Goal: Find specific page/section

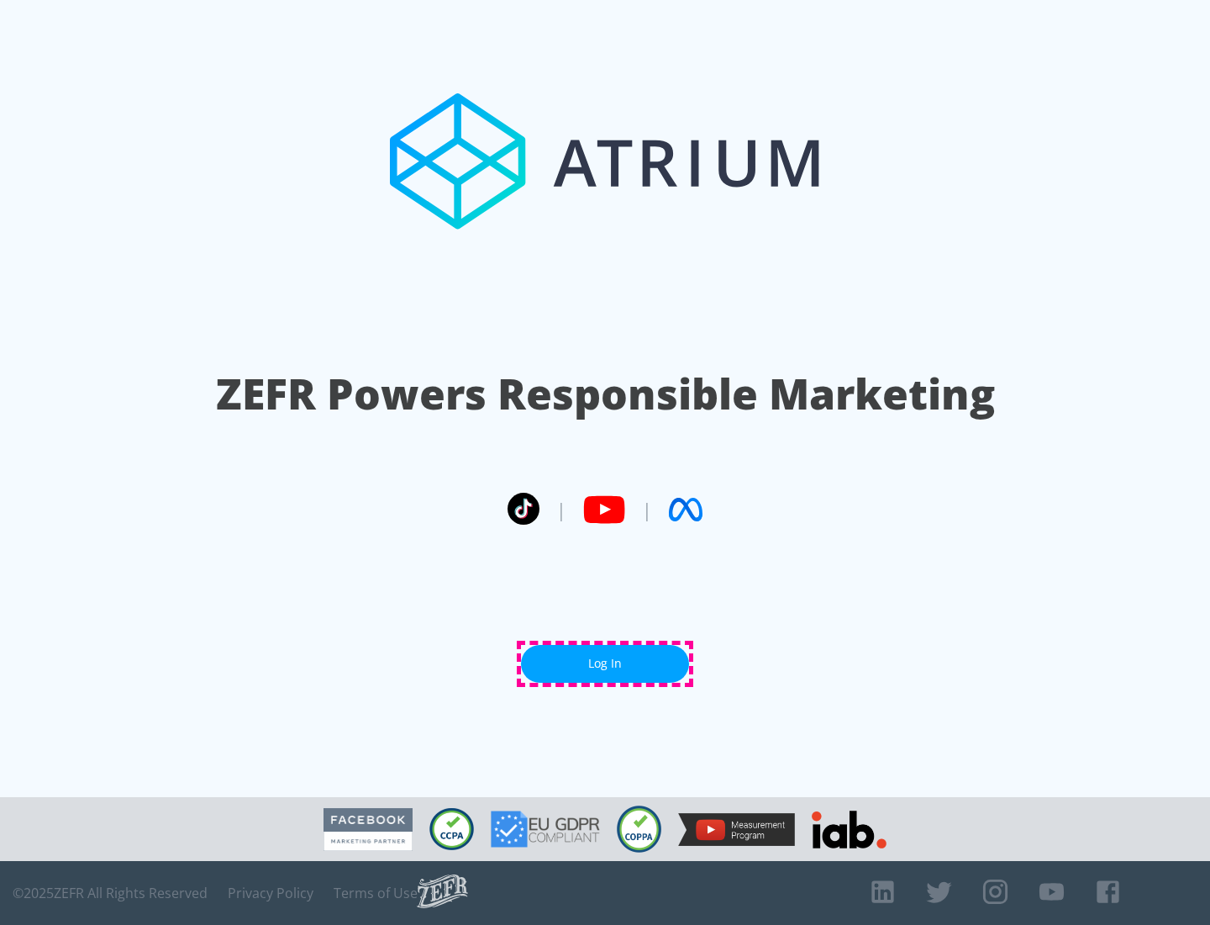
click at [605, 663] on link "Log In" at bounding box center [605, 664] width 168 height 38
